Goal: Task Accomplishment & Management: Use online tool/utility

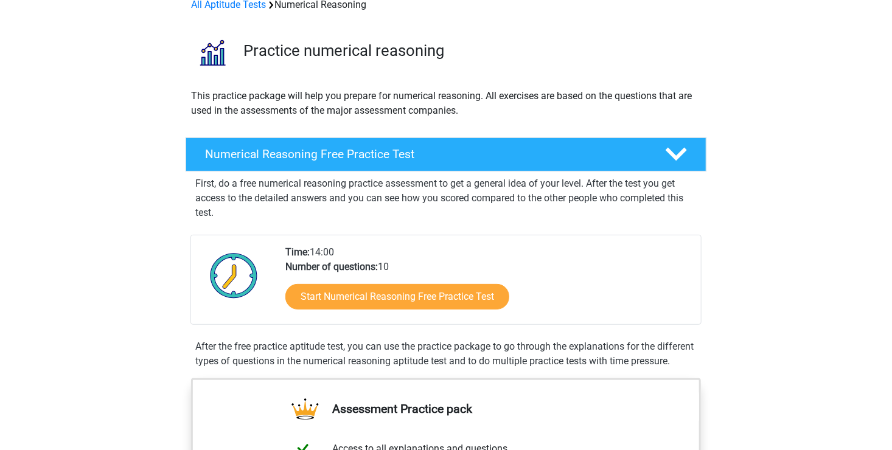
scroll to position [63, 0]
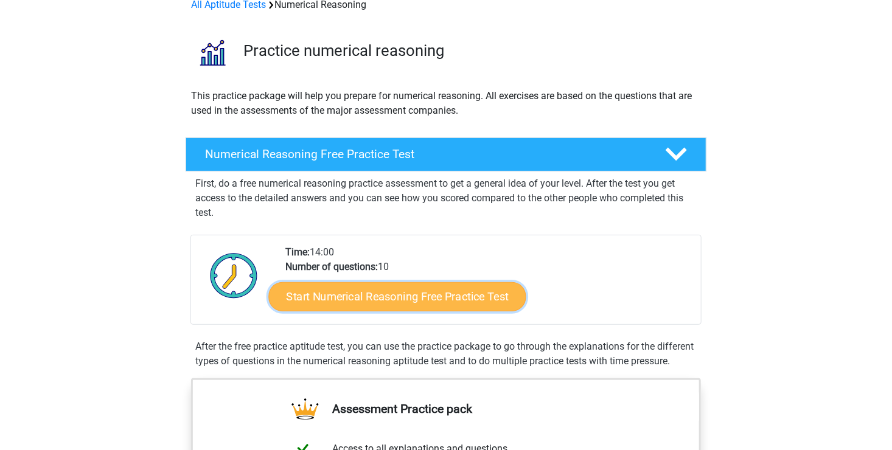
click at [335, 309] on link "Start Numerical Reasoning Free Practice Test" at bounding box center [397, 296] width 257 height 29
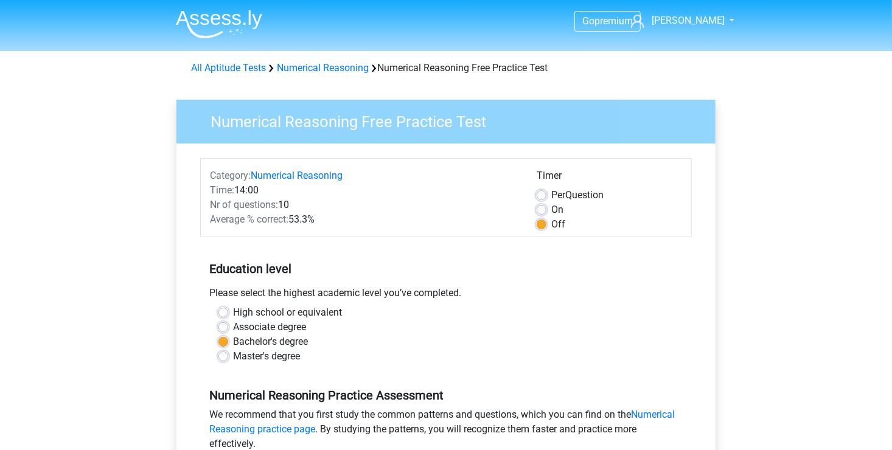
scroll to position [353, 0]
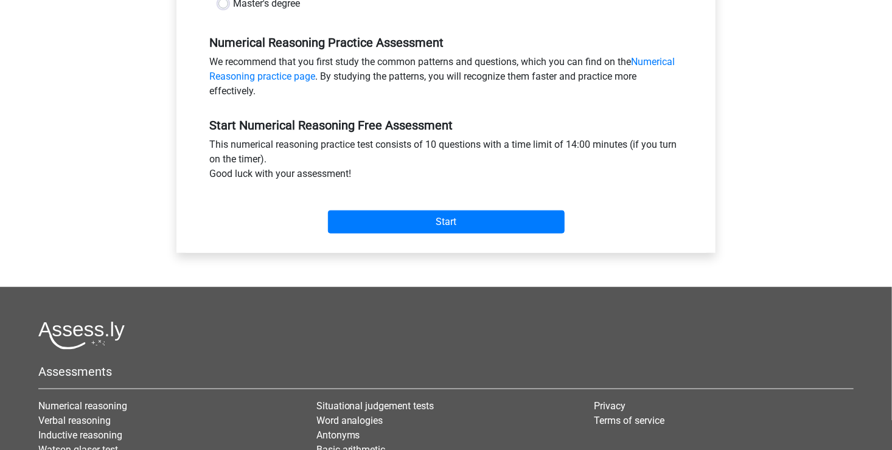
click at [397, 207] on div "Start" at bounding box center [446, 212] width 492 height 43
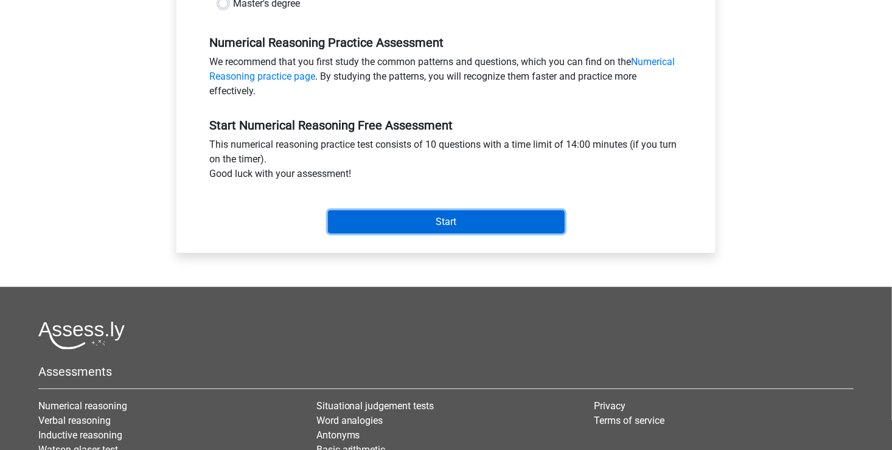
click at [390, 214] on input "Start" at bounding box center [446, 222] width 237 height 23
